Goal: Communication & Community: Participate in discussion

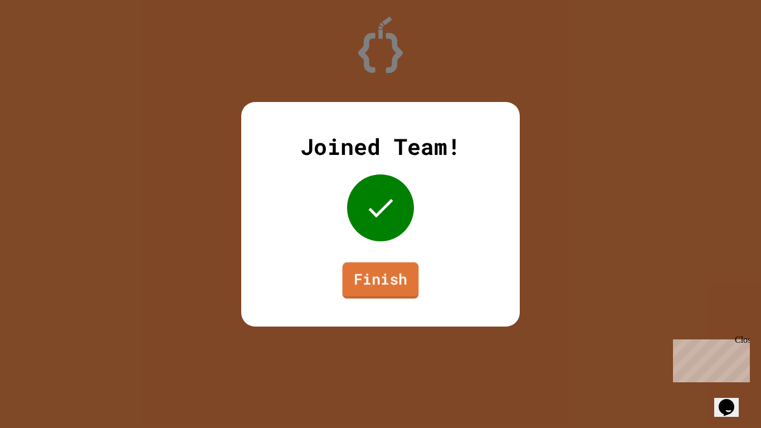
click at [396, 266] on link "Finish" at bounding box center [380, 280] width 76 height 36
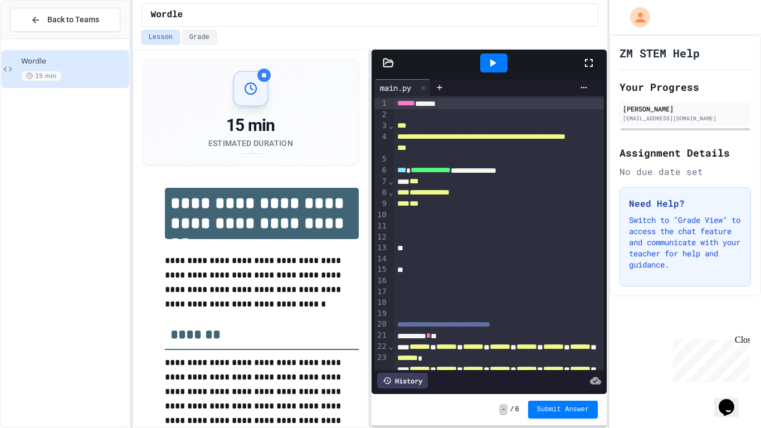
scroll to position [4, 0]
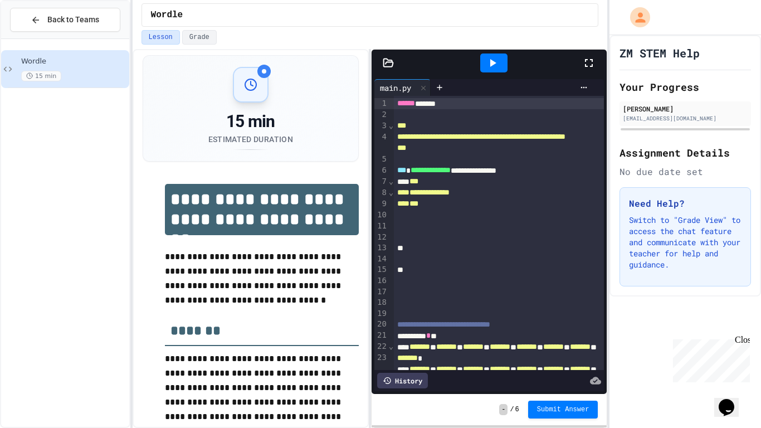
click at [254, 90] on icon at bounding box center [250, 84] width 13 height 13
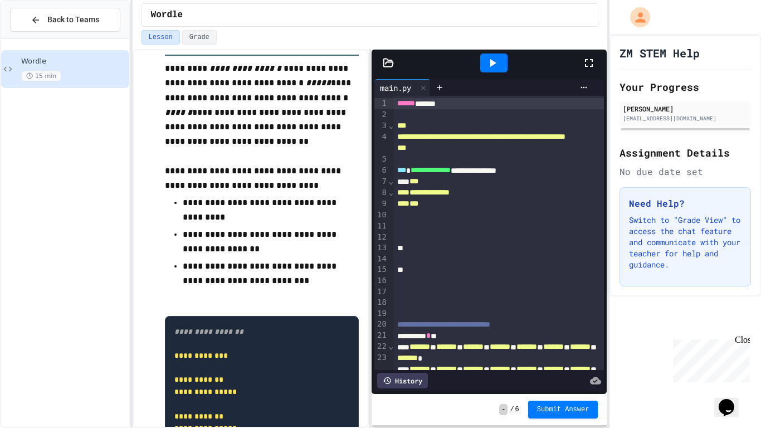
scroll to position [483, 0]
